Goal: Book appointment/travel/reservation

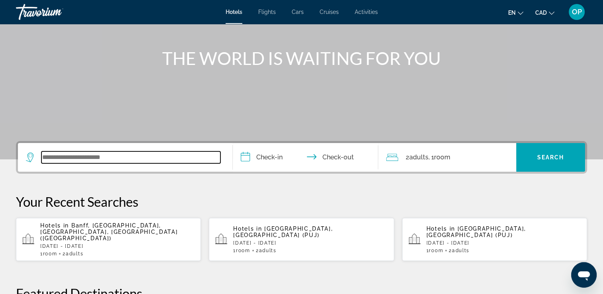
click at [82, 158] on input "Search widget" at bounding box center [130, 157] width 179 height 12
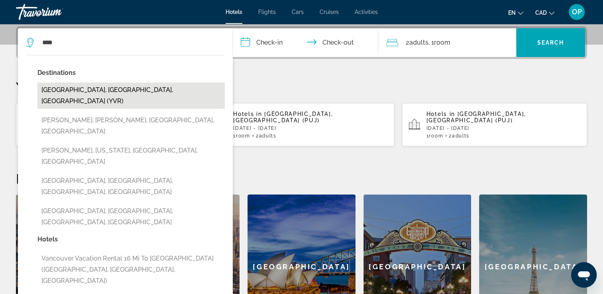
click at [105, 87] on button "Vancouver, BC, Canada (YVR)" at bounding box center [130, 96] width 187 height 26
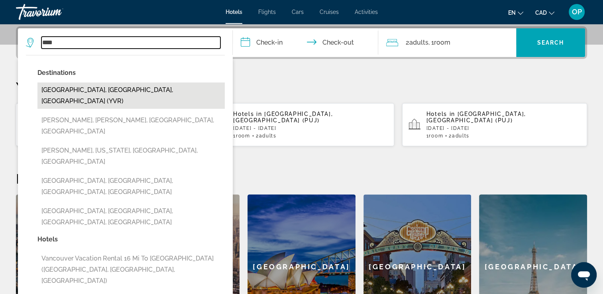
type input "**********"
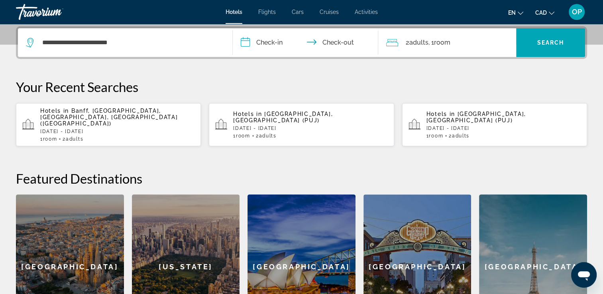
click at [278, 39] on input "**********" at bounding box center [307, 43] width 149 height 31
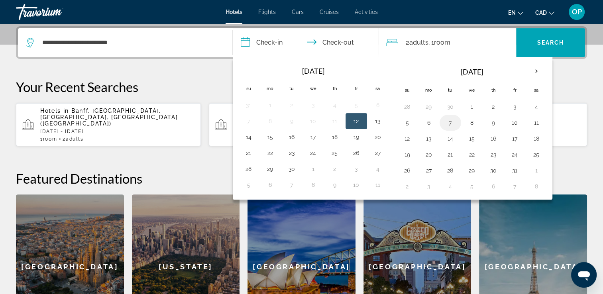
click at [447, 122] on button "7" at bounding box center [450, 122] width 13 height 11
click at [491, 122] on button "9" at bounding box center [493, 122] width 13 height 11
type input "**********"
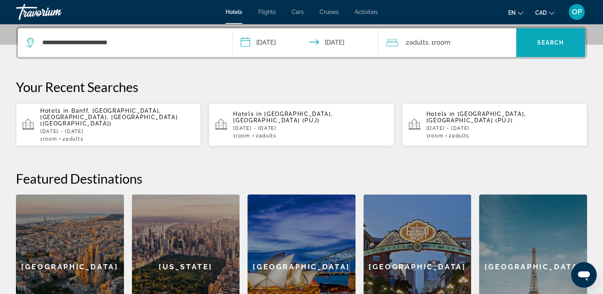
click at [535, 40] on span "Search widget" at bounding box center [550, 42] width 69 height 19
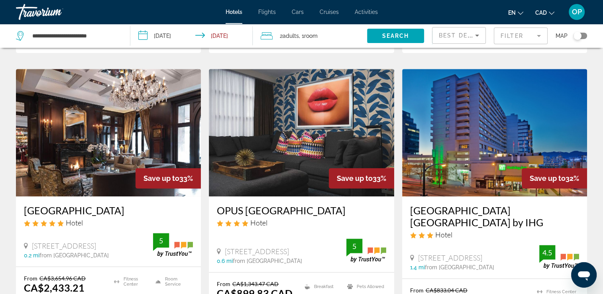
scroll to position [399, 0]
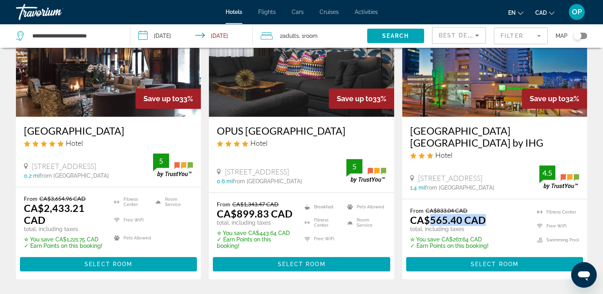
drag, startPoint x: 428, startPoint y: 219, endPoint x: 487, endPoint y: 219, distance: 59.4
click at [487, 219] on div "From CA$833.04 CAD CA$565.40 CAD total, including taxes" at bounding box center [449, 219] width 79 height 25
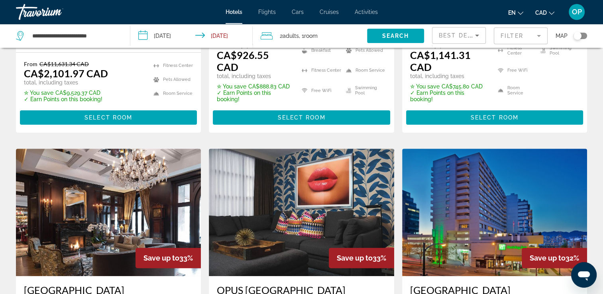
scroll to position [159, 0]
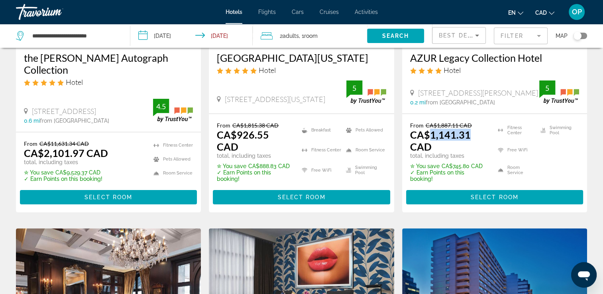
drag, startPoint x: 427, startPoint y: 134, endPoint x: 474, endPoint y: 135, distance: 46.2
click at [474, 135] on p "CA$1,141.31 CAD" at bounding box center [449, 141] width 78 height 24
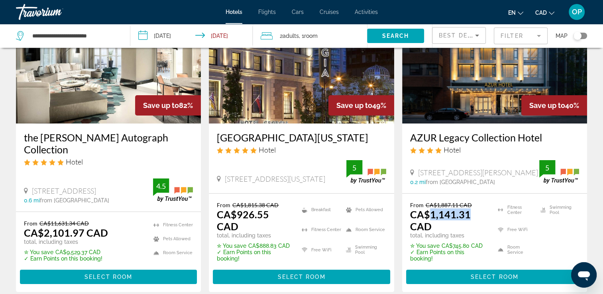
scroll to position [0, 0]
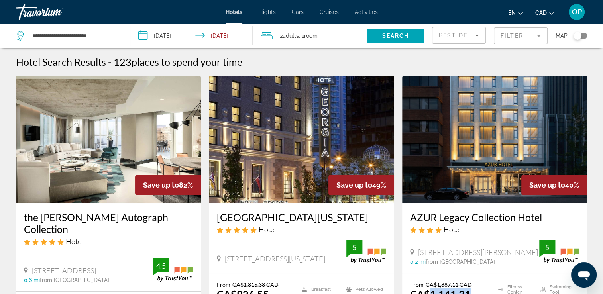
click at [577, 36] on div "Toggle map" at bounding box center [578, 36] width 8 height 8
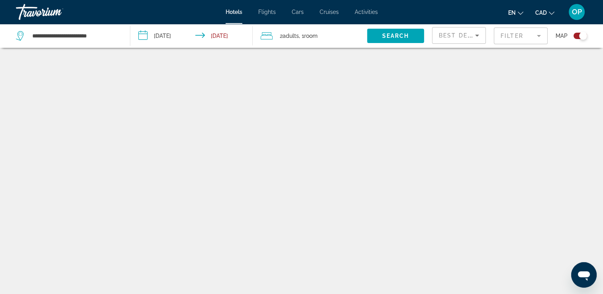
scroll to position [48, 0]
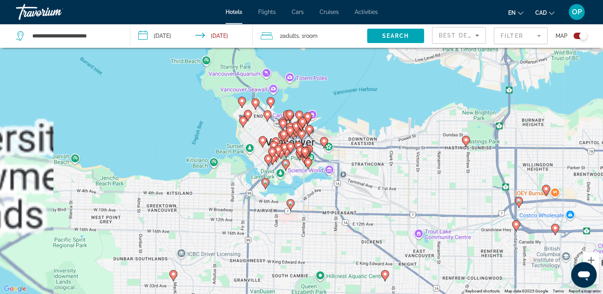
drag, startPoint x: 297, startPoint y: 122, endPoint x: 373, endPoint y: 168, distance: 89.2
click at [373, 168] on div "To activate drag with keyboard, press Alt + Enter. Once in keyboard drag state,…" at bounding box center [301, 147] width 603 height 294
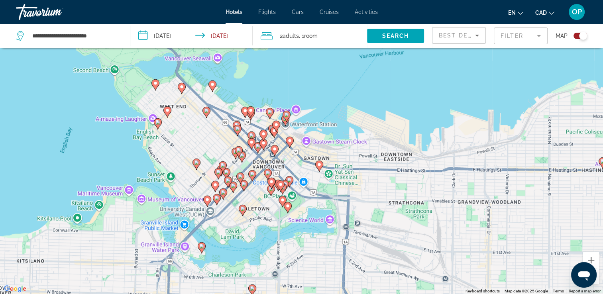
click at [303, 138] on div "To activate drag with keyboard, press Alt + Enter. Once in keyboard drag state,…" at bounding box center [301, 147] width 603 height 294
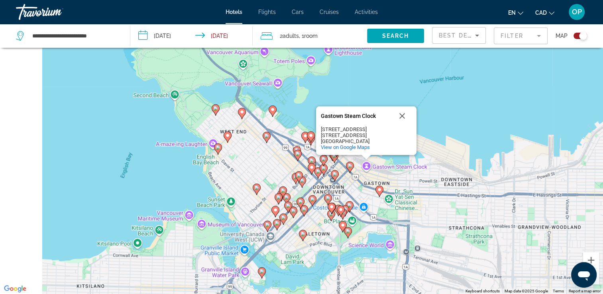
drag, startPoint x: 301, startPoint y: 126, endPoint x: 364, endPoint y: 151, distance: 67.8
click at [364, 151] on div "To activate drag with keyboard, press Alt + Enter. Once in keyboard drag state,…" at bounding box center [301, 147] width 603 height 294
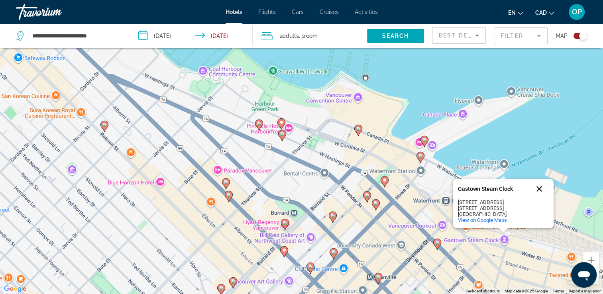
click at [539, 188] on button "Close" at bounding box center [539, 188] width 19 height 19
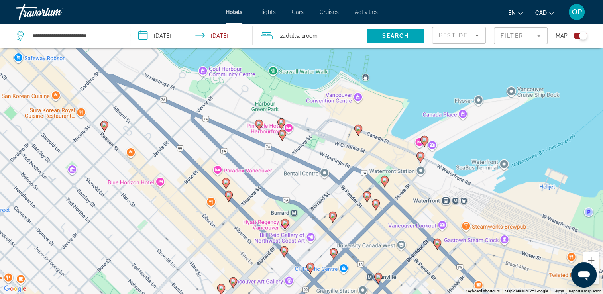
click at [577, 35] on div "Toggle map" at bounding box center [581, 36] width 14 height 6
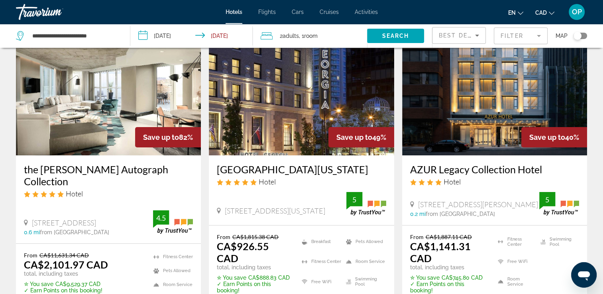
scroll to position [56, 0]
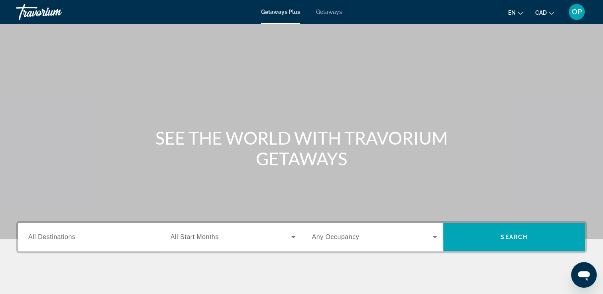
click at [327, 12] on span "Getaways" at bounding box center [329, 12] width 26 height 6
click at [57, 237] on span "All Destinations" at bounding box center [51, 237] width 47 height 7
click at [57, 237] on input "Destination All Destinations" at bounding box center [90, 238] width 125 height 10
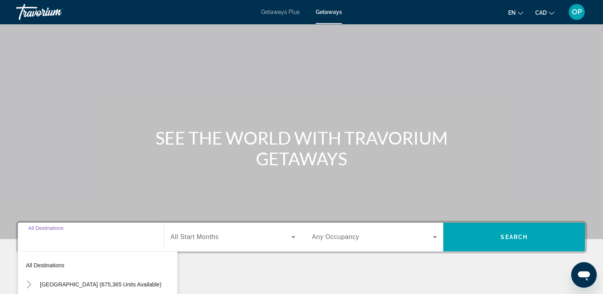
scroll to position [136, 0]
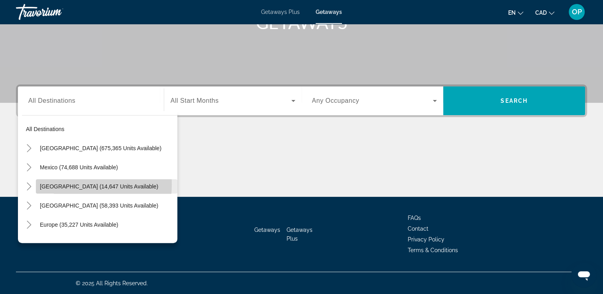
click at [62, 184] on span "[GEOGRAPHIC_DATA] (14,647 units available)" at bounding box center [99, 186] width 118 height 6
type input "**********"
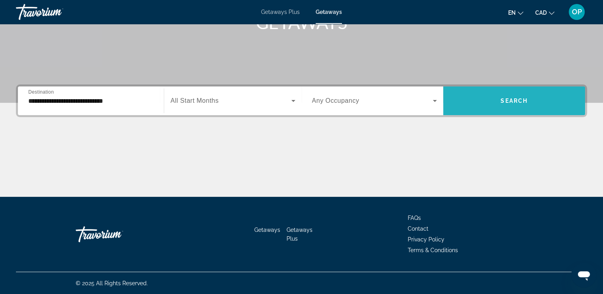
click at [499, 107] on span "Search widget" at bounding box center [514, 100] width 142 height 19
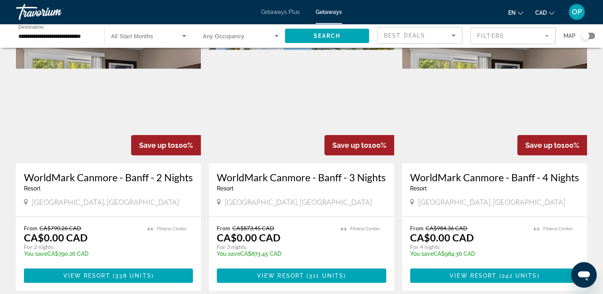
scroll to position [80, 0]
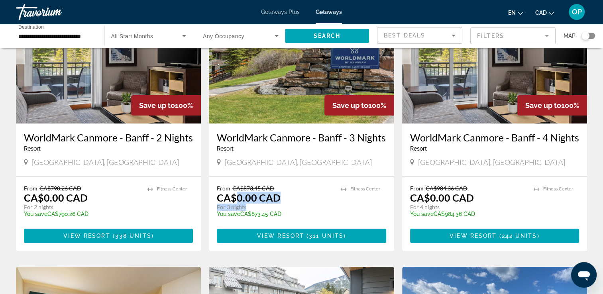
drag, startPoint x: 237, startPoint y: 198, endPoint x: 281, endPoint y: 207, distance: 45.2
click at [281, 207] on div "From CA$873.45 CAD CA$0.00 CAD For 3 nights You save CA$873.45 CAD temp" at bounding box center [275, 204] width 116 height 38
drag, startPoint x: 428, startPoint y: 197, endPoint x: 472, endPoint y: 206, distance: 44.0
click at [472, 206] on div "From CA$984.36 CAD CA$0.00 CAD For 4 nights You save CA$984.36 CAD temp" at bounding box center [468, 204] width 116 height 38
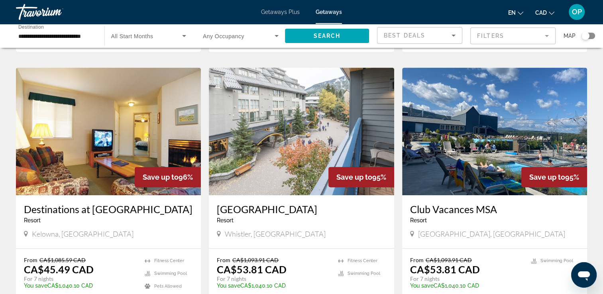
scroll to position [319, 0]
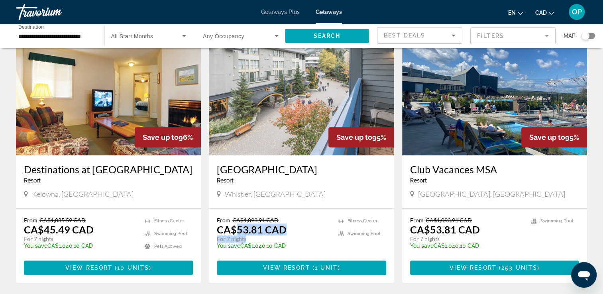
drag, startPoint x: 236, startPoint y: 230, endPoint x: 304, endPoint y: 237, distance: 68.1
click at [304, 237] on div "From CA$1,093.91 CAD CA$53.81 CAD For 7 nights You save CA$1,040.10 CAD temp" at bounding box center [273, 236] width 113 height 38
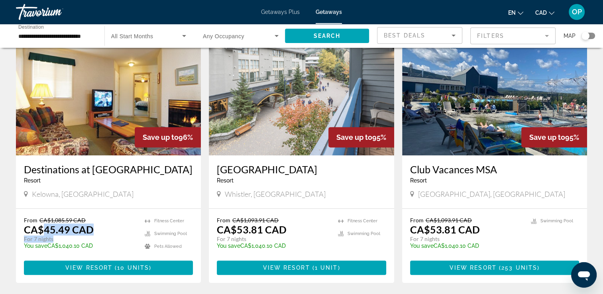
drag, startPoint x: 43, startPoint y: 229, endPoint x: 89, endPoint y: 240, distance: 46.6
click at [89, 240] on div "From CA$1,085.59 CAD CA$45.49 CAD For 7 nights You save CA$1,040.10 CAD temp" at bounding box center [80, 236] width 113 height 38
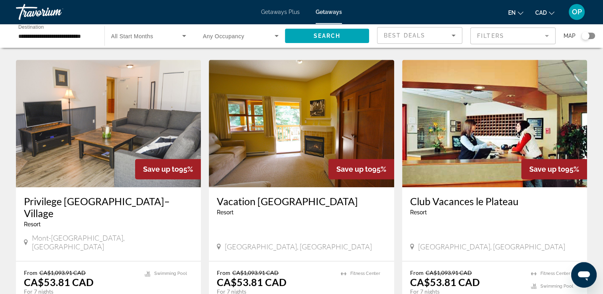
scroll to position [598, 0]
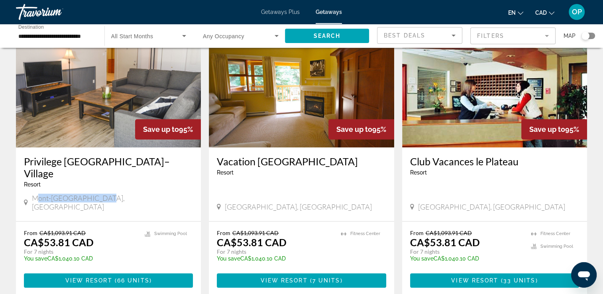
drag, startPoint x: 43, startPoint y: 196, endPoint x: 102, endPoint y: 196, distance: 58.6
click at [102, 196] on span "Mont-[GEOGRAPHIC_DATA], [GEOGRAPHIC_DATA]" at bounding box center [112, 203] width 161 height 18
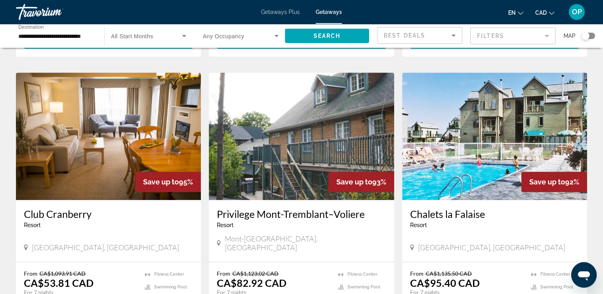
scroll to position [917, 0]
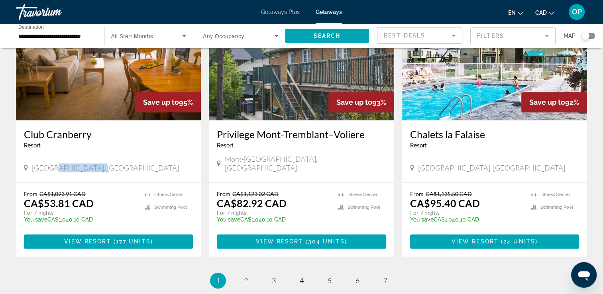
drag, startPoint x: 48, startPoint y: 149, endPoint x: 97, endPoint y: 148, distance: 49.4
click at [97, 163] on div "[GEOGRAPHIC_DATA], [GEOGRAPHIC_DATA]" at bounding box center [108, 167] width 169 height 9
drag, startPoint x: 43, startPoint y: 185, endPoint x: 92, endPoint y: 194, distance: 50.2
click at [92, 194] on div "From CA$1,093.91 CAD CA$53.81 CAD For 7 nights You save CA$1,040.10 CAD temp" at bounding box center [80, 210] width 113 height 38
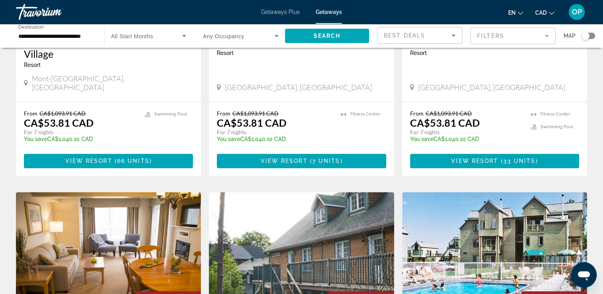
scroll to position [638, 0]
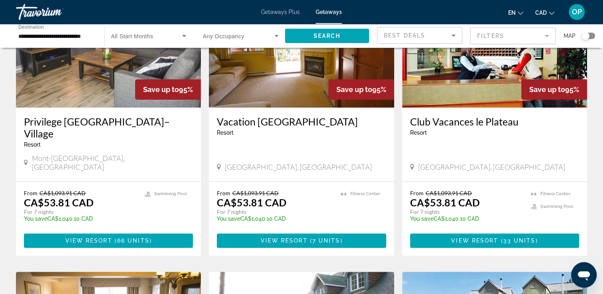
click at [198, 182] on div "From CA$1,093.91 CAD CA$53.81 CAD For 7 nights You save CA$1,040.10 CAD temp 3.…" at bounding box center [108, 219] width 185 height 74
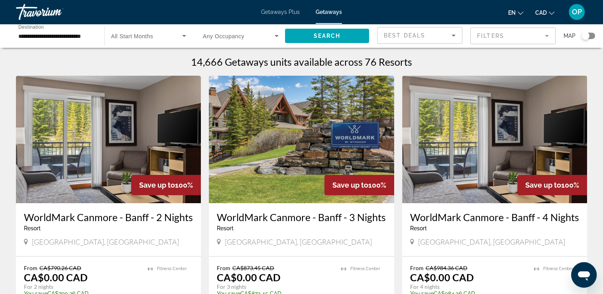
scroll to position [40, 0]
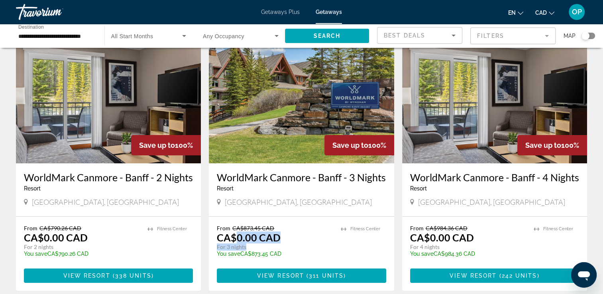
drag, startPoint x: 237, startPoint y: 238, endPoint x: 281, endPoint y: 246, distance: 45.0
click at [281, 246] on div "From CA$873.45 CAD CA$0.00 CAD For 3 nights You save CA$873.45 CAD temp" at bounding box center [275, 244] width 116 height 38
click at [206, 212] on app-weeks-search-item "Save up to 100% WorldMark [GEOGRAPHIC_DATA] - [GEOGRAPHIC_DATA] - 3 Nights Reso…" at bounding box center [301, 163] width 193 height 255
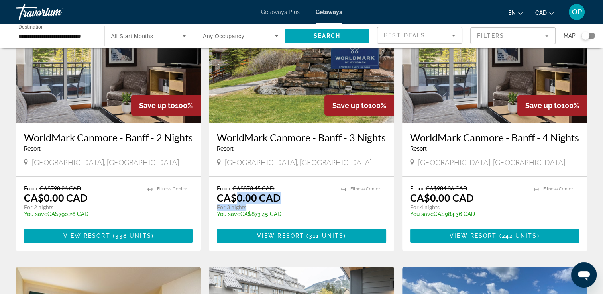
drag, startPoint x: 234, startPoint y: 198, endPoint x: 285, endPoint y: 205, distance: 51.9
click at [285, 205] on div "From CA$873.45 CAD CA$0.00 CAD For 3 nights You save CA$873.45 CAD temp" at bounding box center [275, 204] width 116 height 38
drag, startPoint x: 430, startPoint y: 198, endPoint x: 470, endPoint y: 200, distance: 39.9
click at [470, 200] on p "CA$0.00 CAD" at bounding box center [442, 198] width 64 height 12
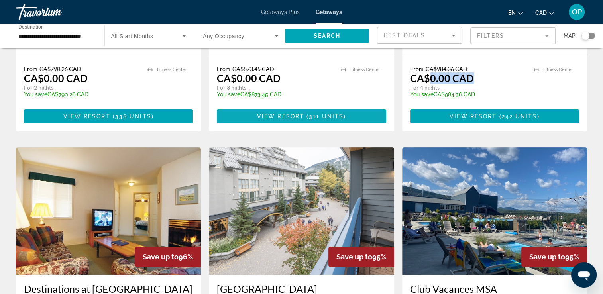
scroll to position [0, 0]
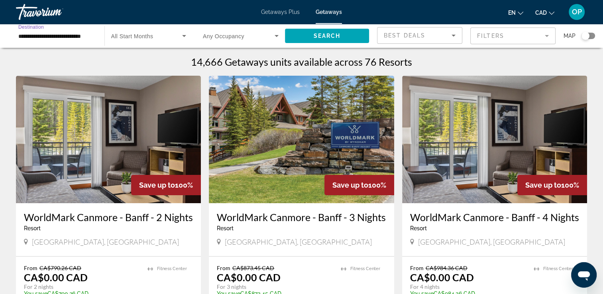
click at [55, 37] on input "**********" at bounding box center [56, 36] width 76 height 10
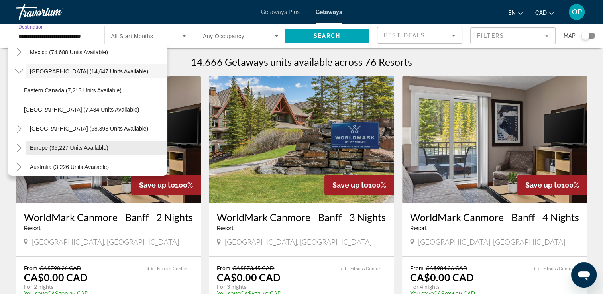
scroll to position [88, 0]
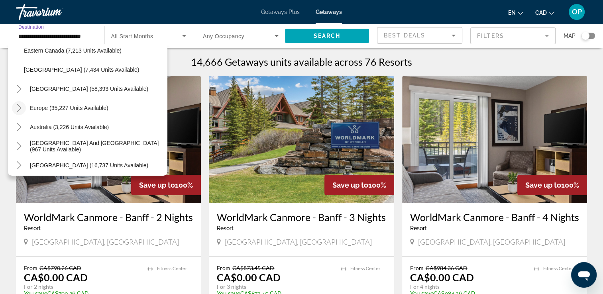
click at [18, 110] on icon "Toggle Europe (35,227 units available)" at bounding box center [19, 108] width 8 height 8
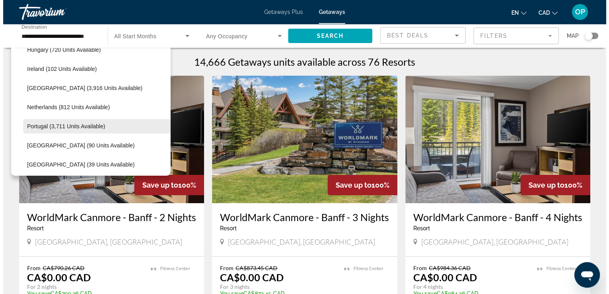
scroll to position [377, 0]
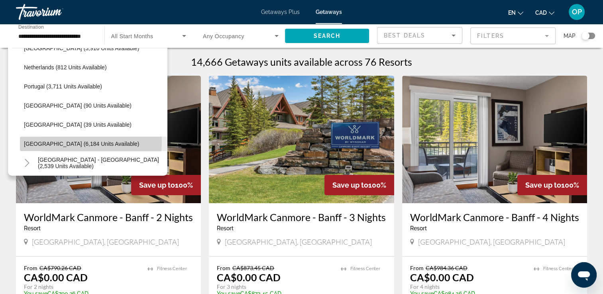
click at [51, 141] on span "[GEOGRAPHIC_DATA] (6,184 units available)" at bounding box center [81, 144] width 115 height 6
type input "**********"
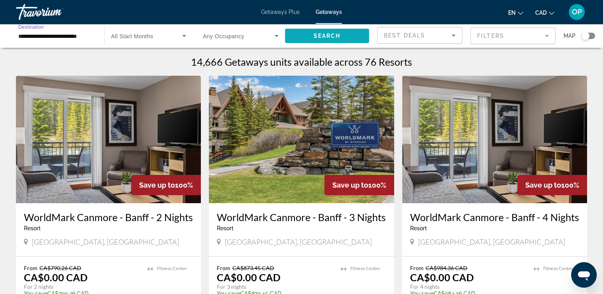
click at [312, 34] on span "Search widget" at bounding box center [327, 35] width 85 height 19
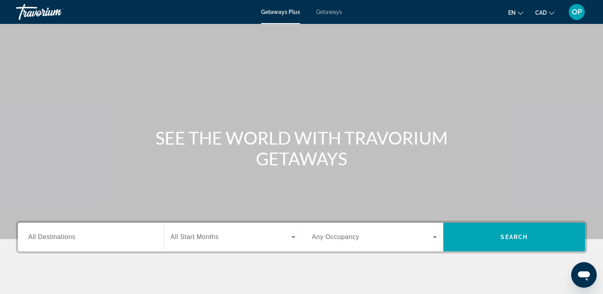
click at [330, 8] on div "Getaways Plus Getaways en English Español Français Italiano Português русский C…" at bounding box center [301, 12] width 603 height 21
click at [330, 10] on span "Getaways" at bounding box center [329, 12] width 26 height 6
click at [47, 242] on div "Search widget" at bounding box center [90, 237] width 125 height 23
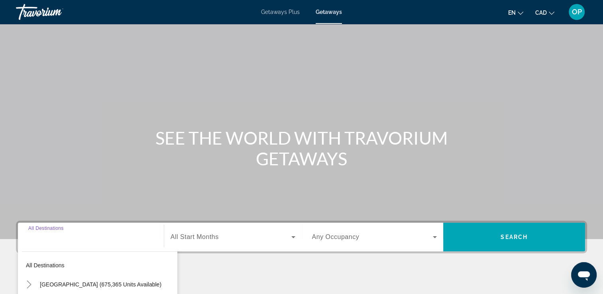
scroll to position [136, 0]
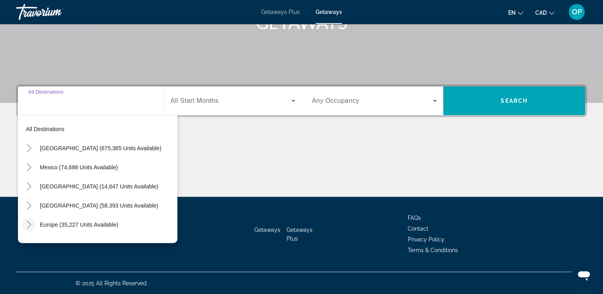
click at [29, 225] on icon "Toggle Europe (35,227 units available)" at bounding box center [29, 225] width 8 height 8
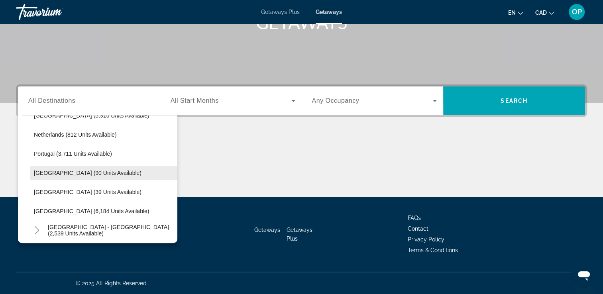
scroll to position [379, 0]
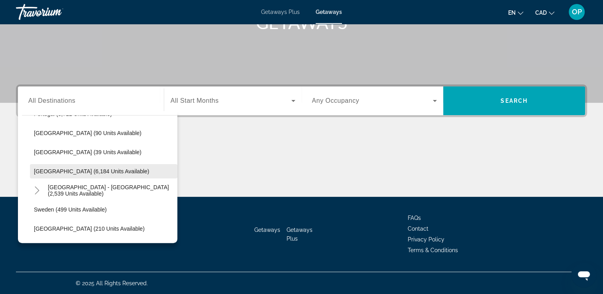
click at [70, 173] on span "Spain (6,184 units available)" at bounding box center [91, 171] width 115 height 6
type input "**********"
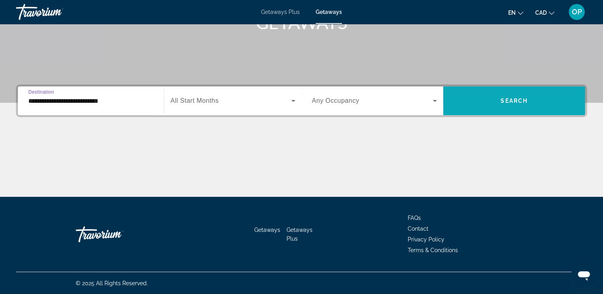
click at [477, 103] on span "Search widget" at bounding box center [514, 100] width 142 height 19
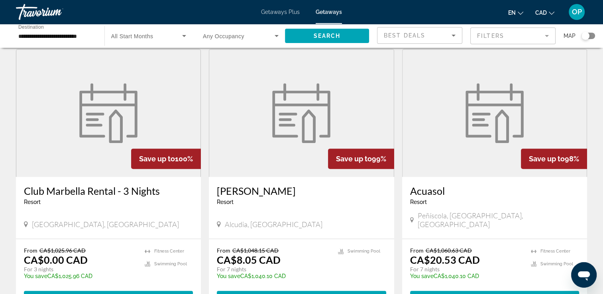
scroll to position [80, 0]
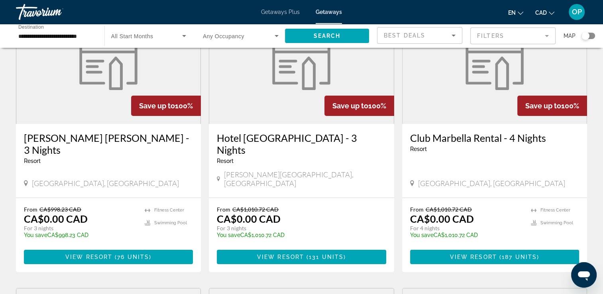
drag, startPoint x: 239, startPoint y: 198, endPoint x: 294, endPoint y: 212, distance: 56.9
click at [294, 212] on div "From CA$1,010.72 CAD CA$0.00 CAD For 3 nights You save CA$1,010.72 CAD temp" at bounding box center [297, 225] width 161 height 38
drag, startPoint x: 294, startPoint y: 212, endPoint x: 393, endPoint y: 154, distance: 114.9
click at [393, 154] on div "Hotel Sierra Y Cal - 3 Nights Resort - This is an adults only resort Olvera-Cad…" at bounding box center [301, 161] width 185 height 74
drag, startPoint x: 238, startPoint y: 199, endPoint x: 289, endPoint y: 198, distance: 51.8
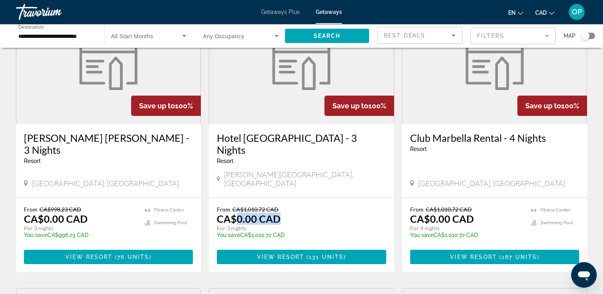
click at [289, 206] on div "From CA$1,010.72 CAD CA$0.00 CAD For 3 nights You save CA$1,010.72 CAD temp" at bounding box center [297, 225] width 161 height 38
drag, startPoint x: 442, startPoint y: 198, endPoint x: 465, endPoint y: 198, distance: 23.1
click at [465, 213] on p "CA$0.00 CAD" at bounding box center [442, 219] width 64 height 12
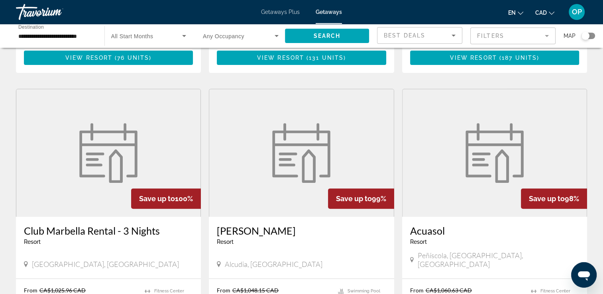
scroll to position [319, 0]
